Goal: Navigation & Orientation: Find specific page/section

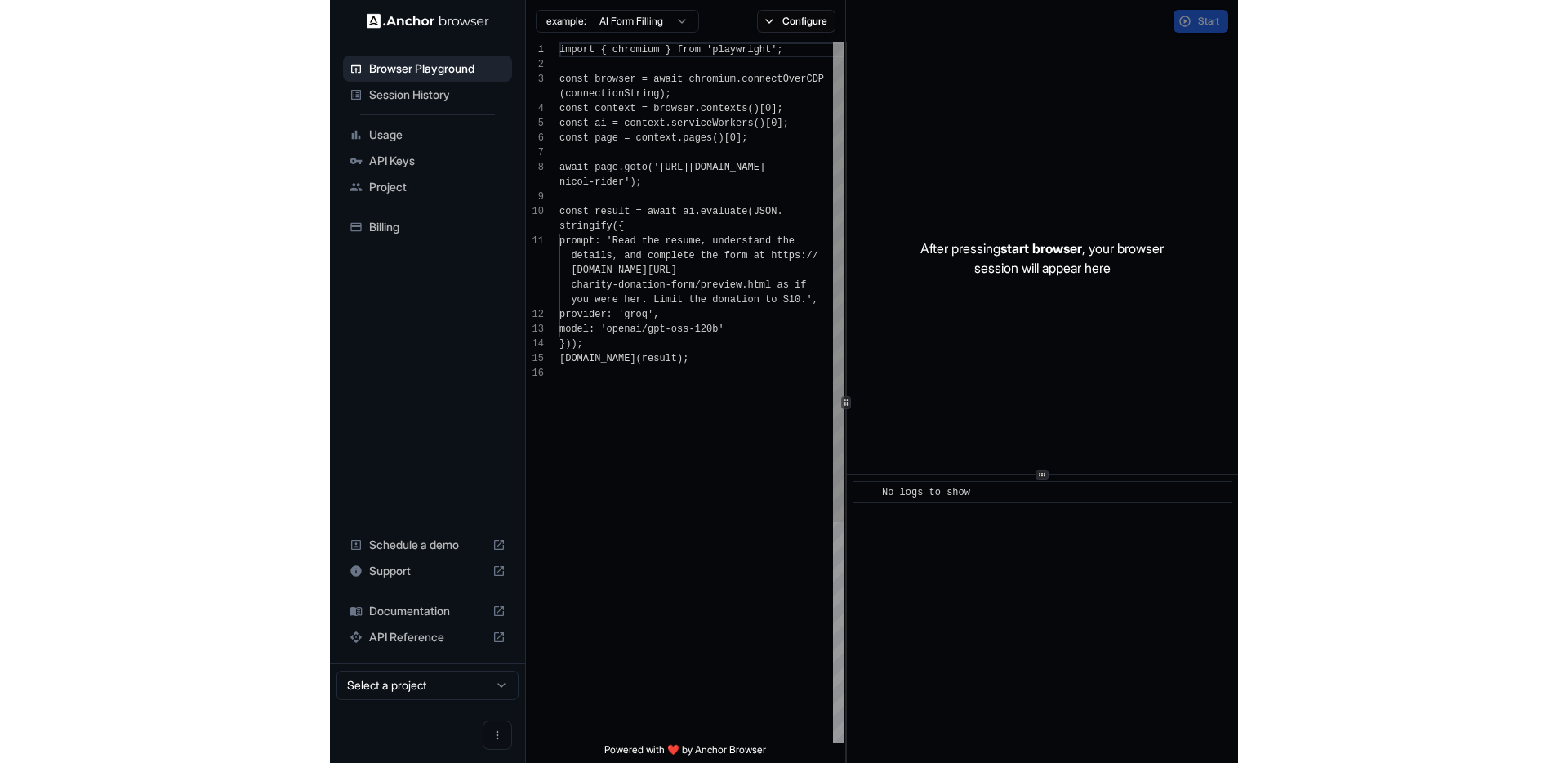
scroll to position [147, 0]
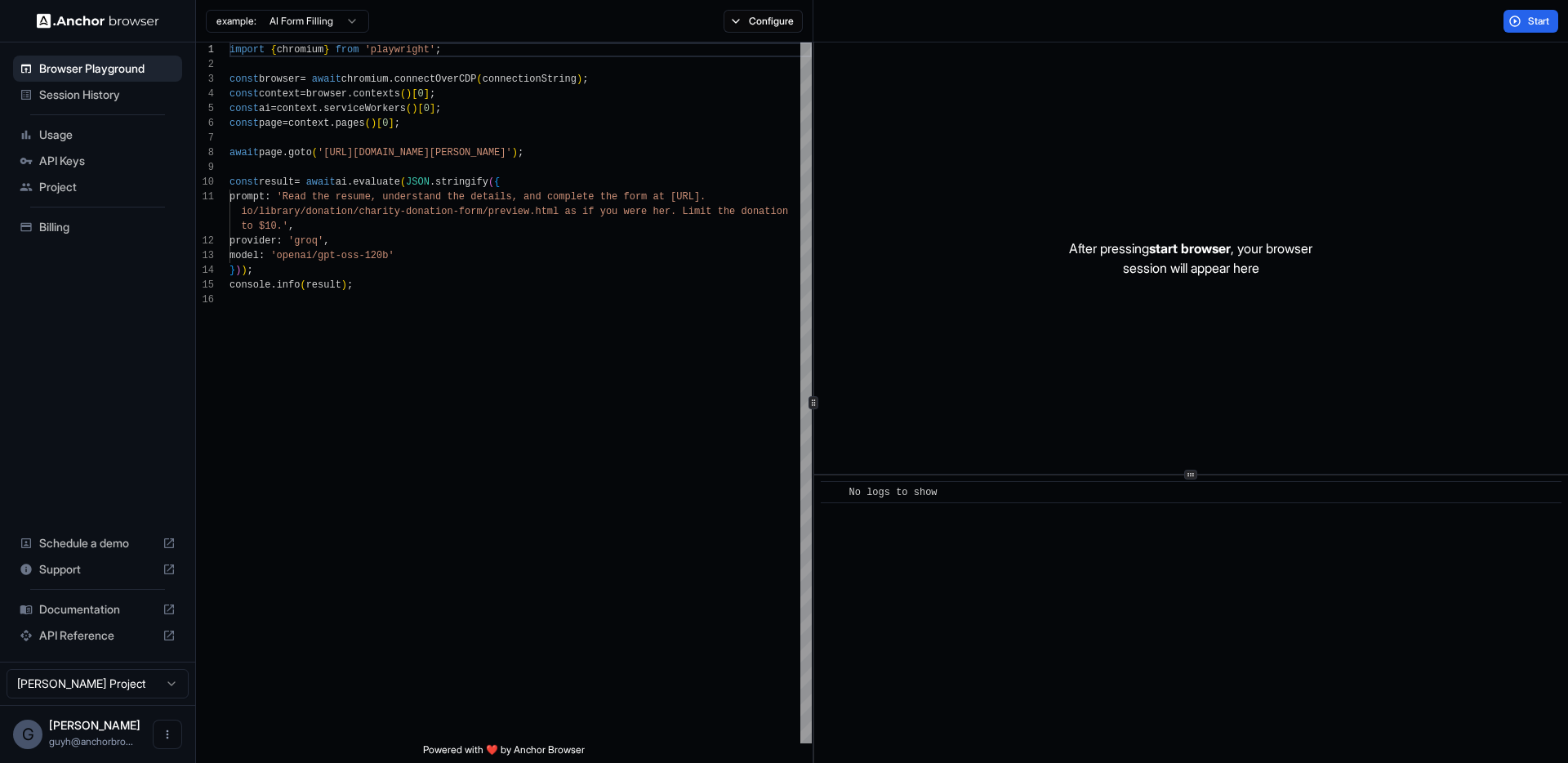
click at [127, 93] on span "Session History" at bounding box center [107, 95] width 136 height 17
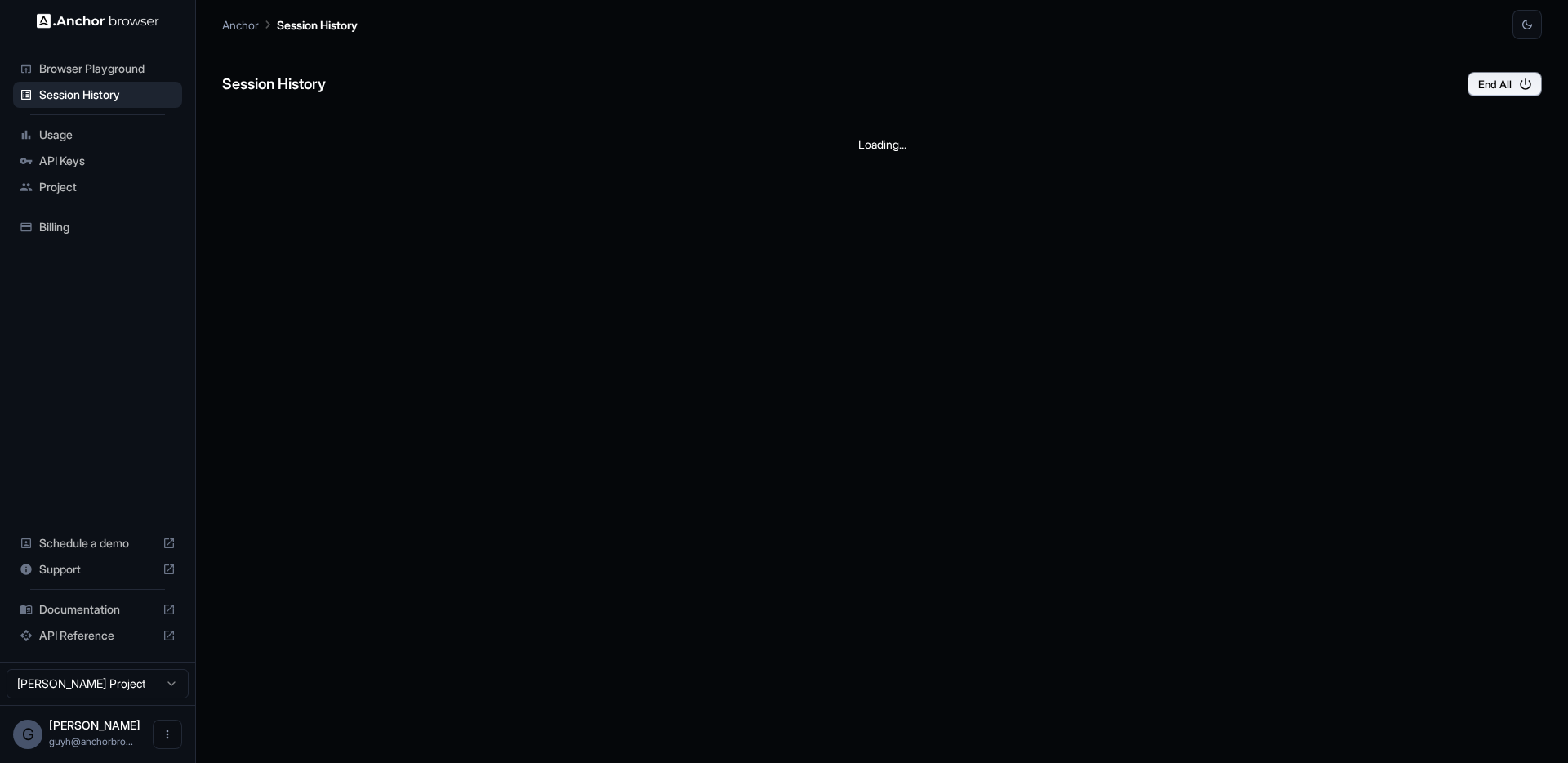
click at [68, 142] on span "Usage" at bounding box center [107, 135] width 136 height 17
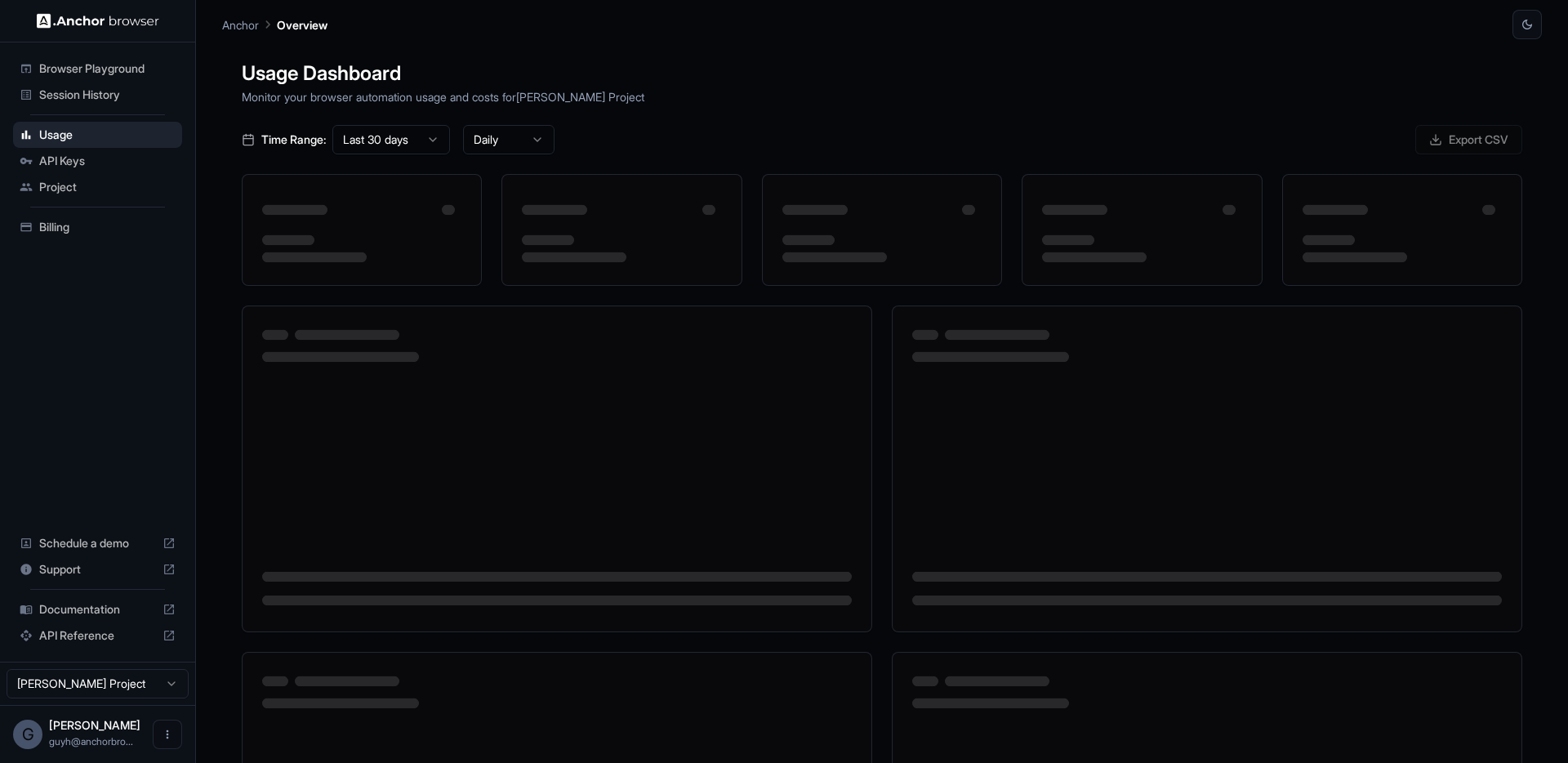
click at [67, 156] on span "API Keys" at bounding box center [107, 161] width 136 height 17
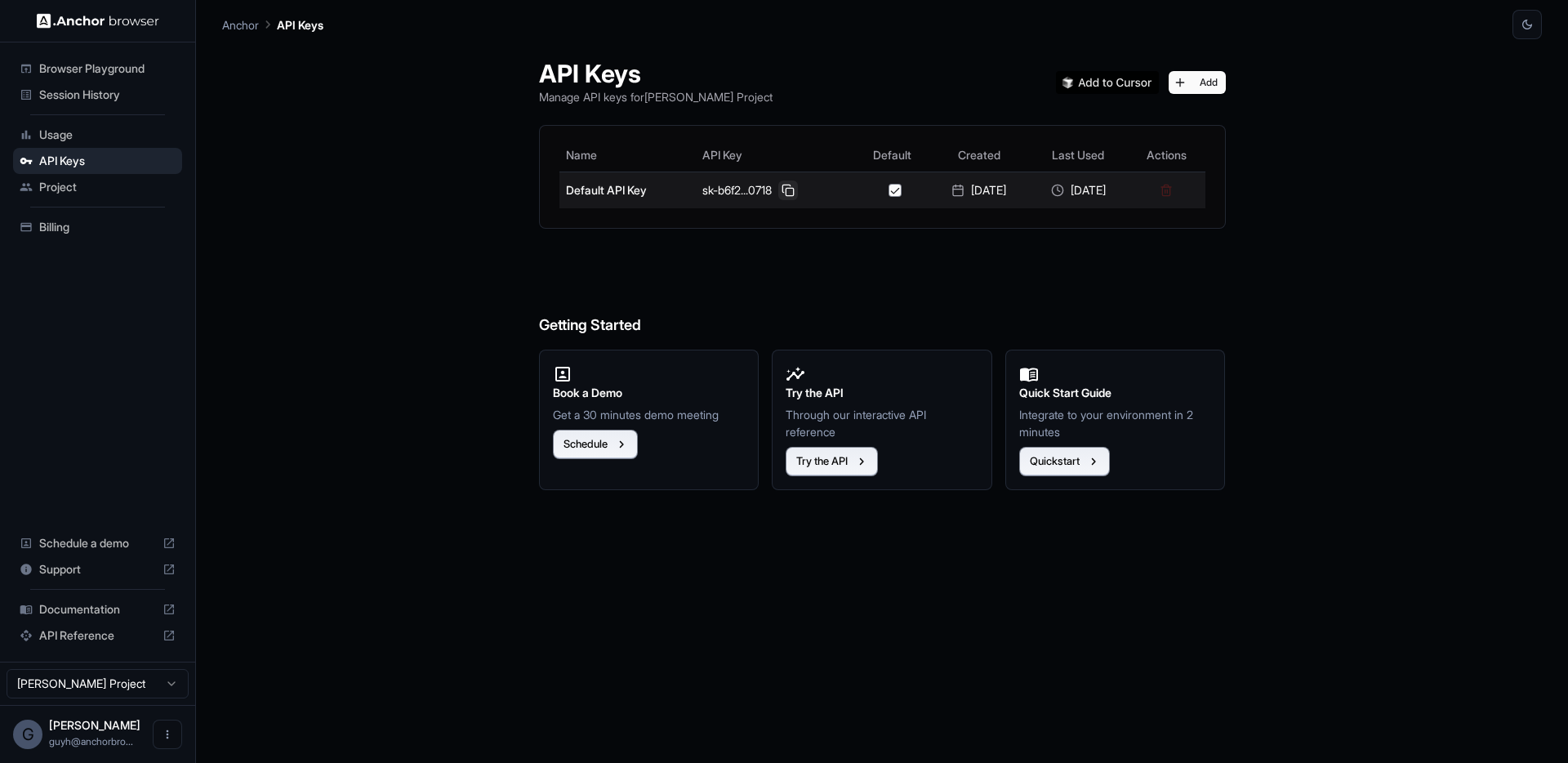
click at [778, 195] on button at bounding box center [787, 189] width 19 height 19
